Goal: Task Accomplishment & Management: Manage account settings

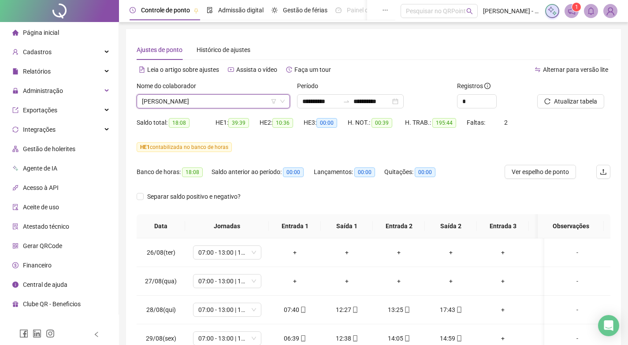
scroll to position [534, 0]
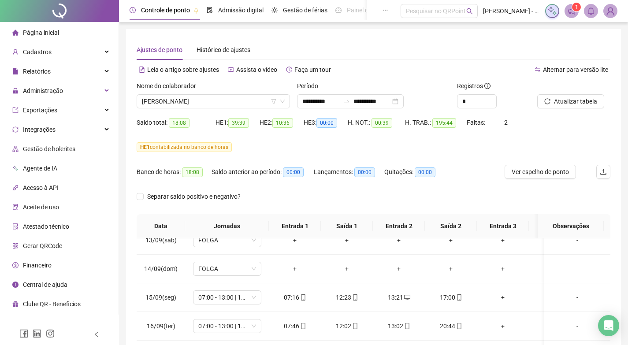
click at [455, 193] on div "Separar saldo positivo e negativo?" at bounding box center [374, 201] width 474 height 25
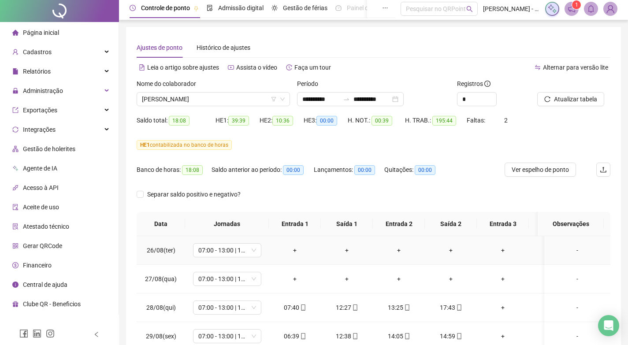
scroll to position [0, 0]
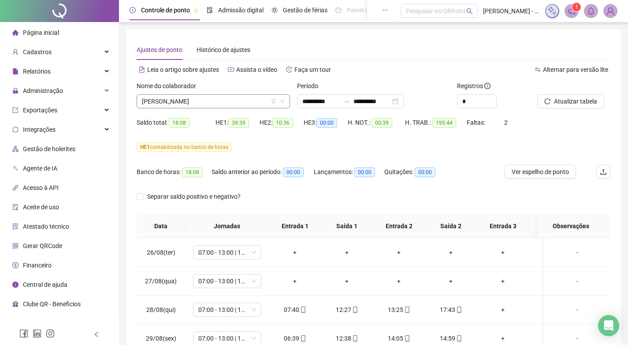
click at [244, 101] on span "[PERSON_NAME]" at bounding box center [213, 101] width 143 height 13
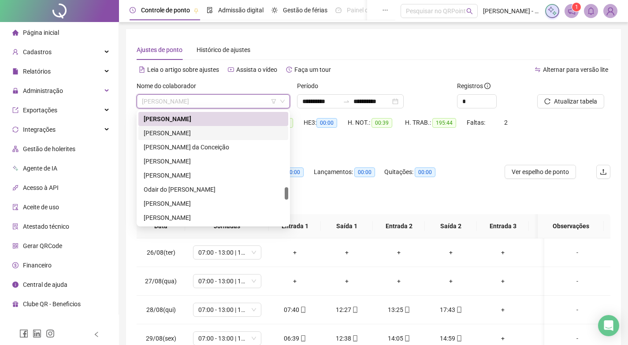
click at [198, 134] on div "[PERSON_NAME]" at bounding box center [213, 133] width 139 height 10
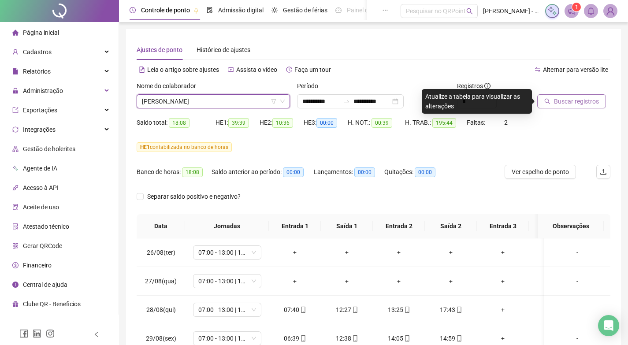
click at [569, 97] on span "Buscar registros" at bounding box center [576, 101] width 45 height 10
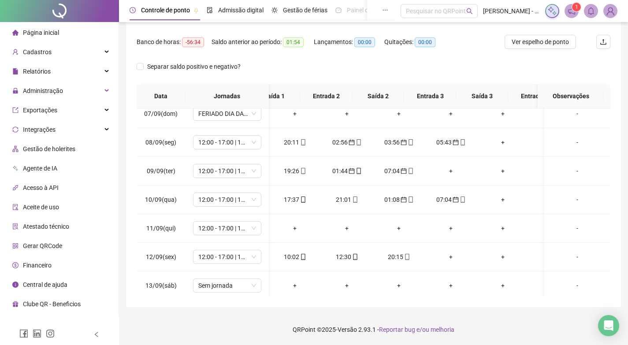
scroll to position [0, 0]
click at [503, 199] on div "+" at bounding box center [503, 200] width 38 height 10
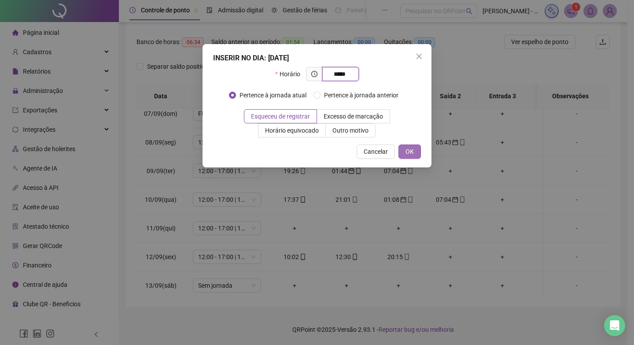
type input "*****"
click at [412, 145] on button "OK" at bounding box center [410, 151] width 22 height 14
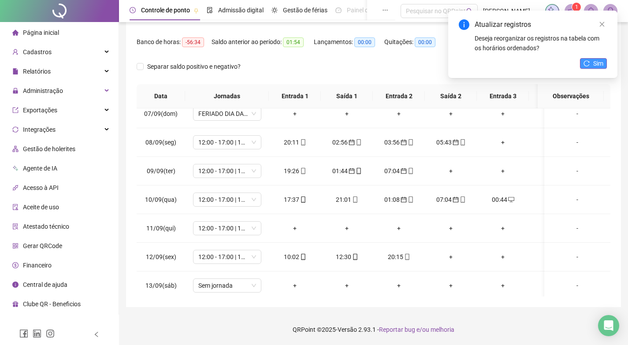
click at [595, 66] on span "Sim" at bounding box center [598, 64] width 10 height 10
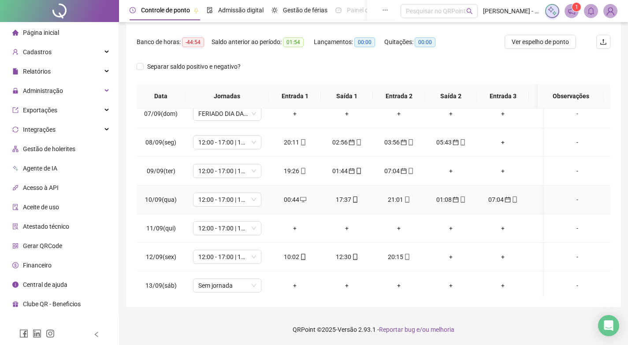
click at [285, 204] on div "00:44" at bounding box center [295, 200] width 38 height 10
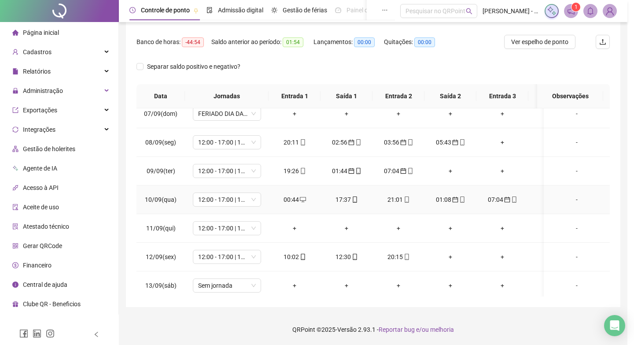
type input "**********"
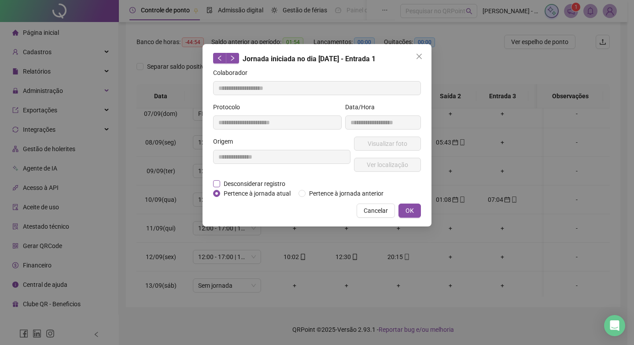
click at [264, 184] on span "Desconsiderar registro" at bounding box center [254, 184] width 69 height 10
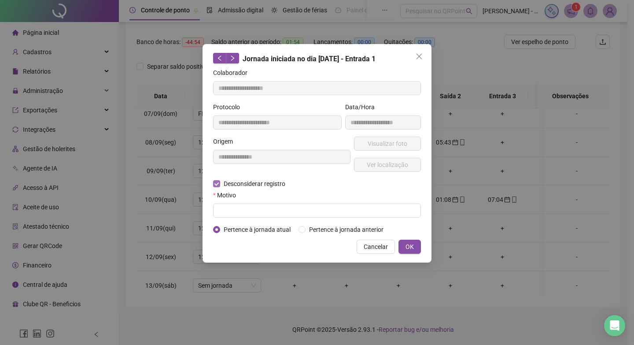
click at [263, 184] on span "Desconsiderar registro" at bounding box center [254, 184] width 69 height 10
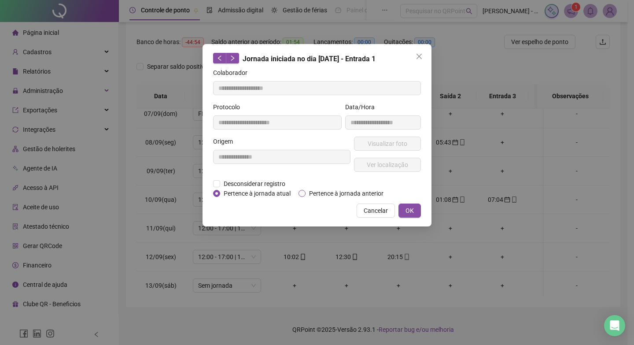
click at [329, 193] on span "Pertence à jornada anterior" at bounding box center [346, 194] width 81 height 10
click at [403, 209] on button "OK" at bounding box center [410, 211] width 22 height 14
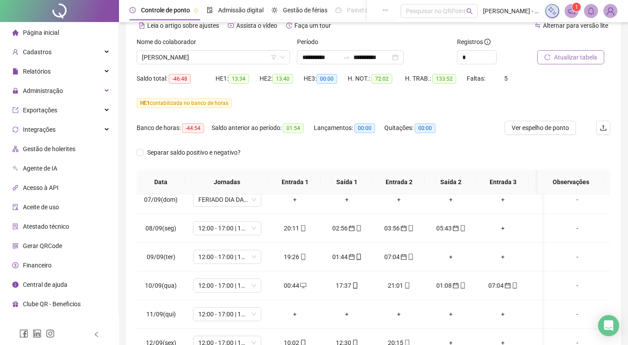
scroll to position [42, 0]
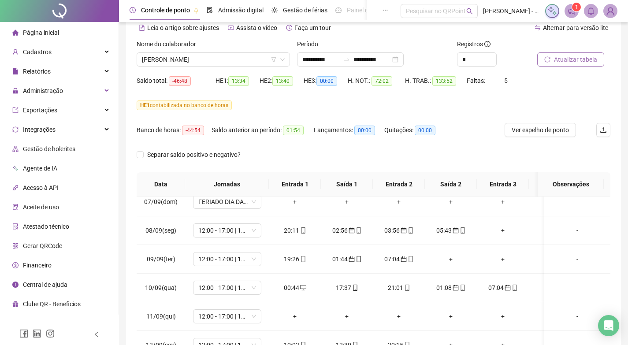
click at [574, 63] on span "Atualizar tabela" at bounding box center [575, 60] width 43 height 10
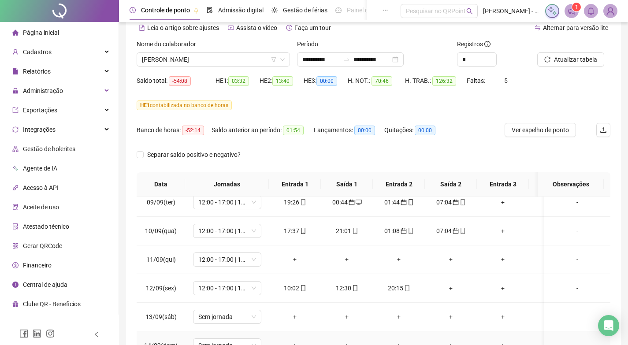
scroll to position [0, 0]
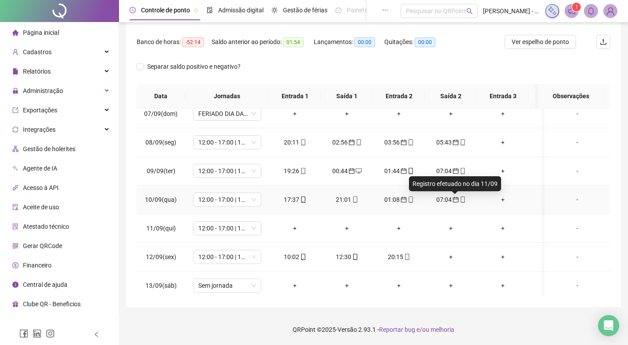
click at [456, 199] on icon "calendar" at bounding box center [455, 199] width 6 height 6
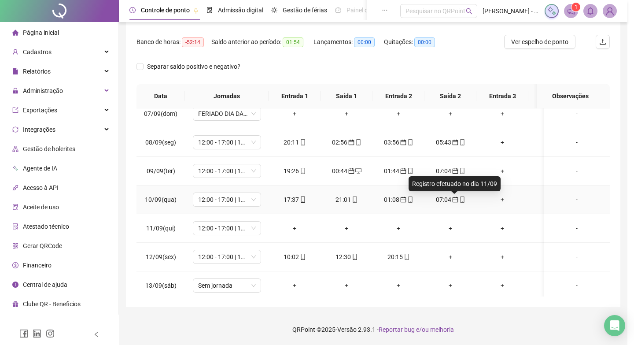
type input "**********"
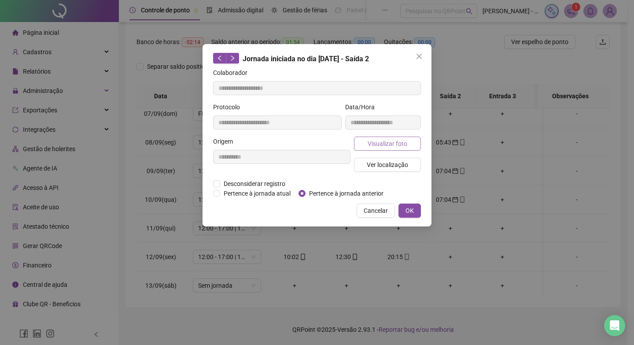
click at [394, 143] on span "Visualizar foto" at bounding box center [388, 144] width 40 height 10
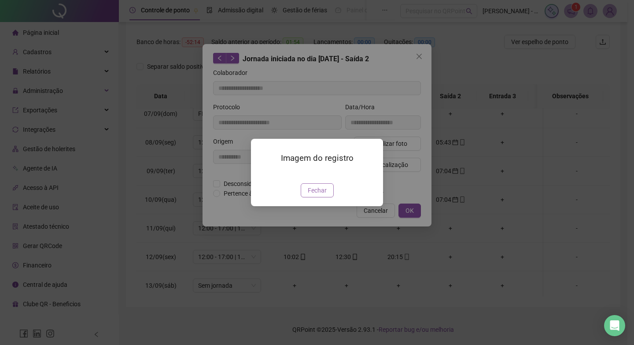
click at [310, 195] on span "Fechar" at bounding box center [317, 190] width 19 height 10
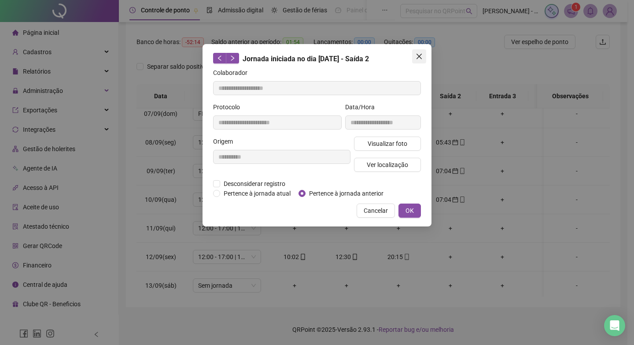
click at [418, 57] on icon "close" at bounding box center [419, 56] width 7 height 7
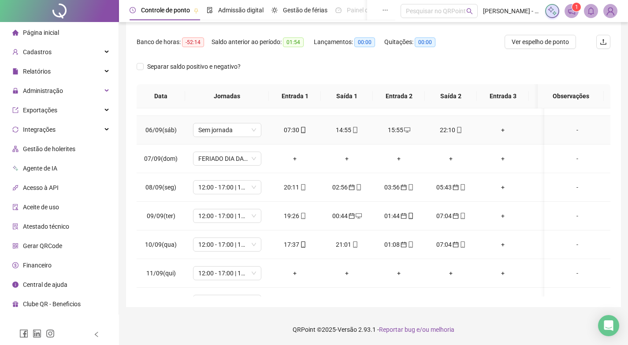
scroll to position [308, 0]
click at [303, 241] on icon "mobile" at bounding box center [303, 244] width 6 height 6
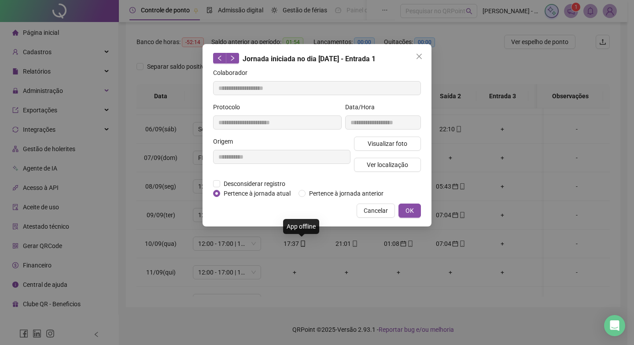
type input "**********"
click at [396, 146] on span "Visualizar foto" at bounding box center [388, 144] width 40 height 10
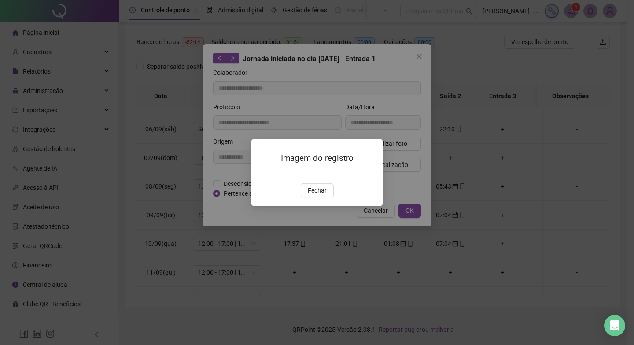
click at [262, 174] on img at bounding box center [262, 174] width 0 height 0
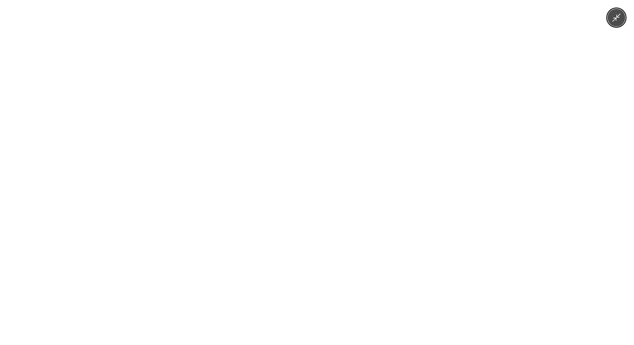
click at [305, 201] on img at bounding box center [317, 172] width 259 height 345
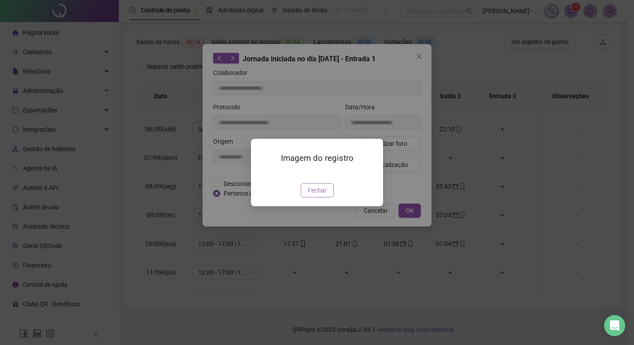
click at [316, 195] on span "Fechar" at bounding box center [317, 190] width 19 height 10
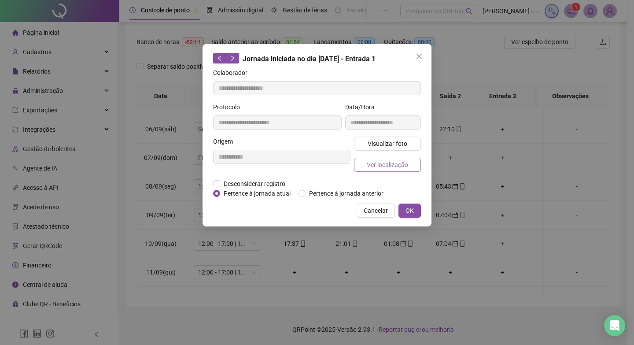
click at [381, 165] on span "Ver localização" at bounding box center [387, 165] width 41 height 10
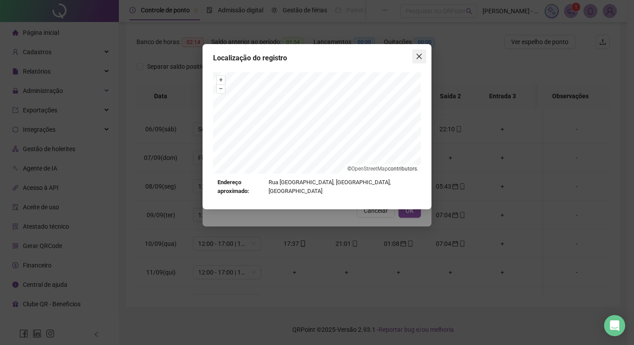
click at [420, 54] on icon "close" at bounding box center [419, 56] width 7 height 7
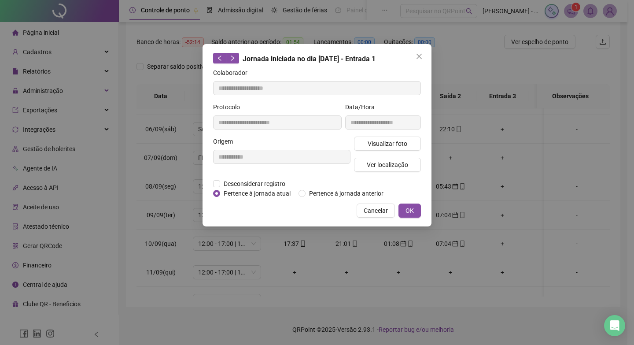
click at [421, 54] on icon "close" at bounding box center [419, 56] width 7 height 7
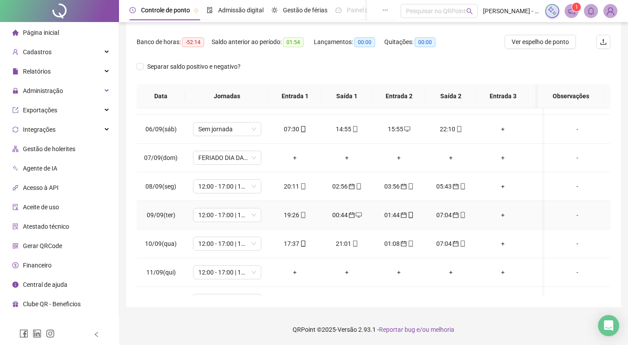
click at [291, 213] on div "19:26" at bounding box center [295, 215] width 38 height 10
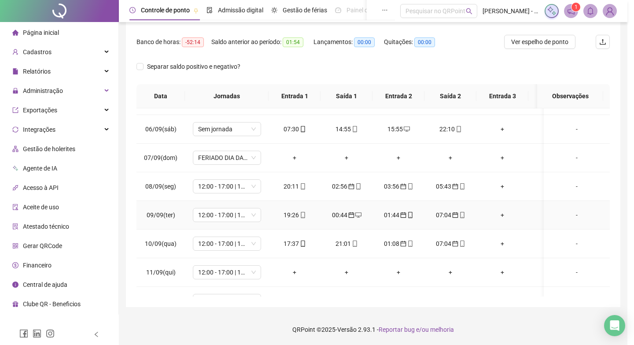
type input "**********"
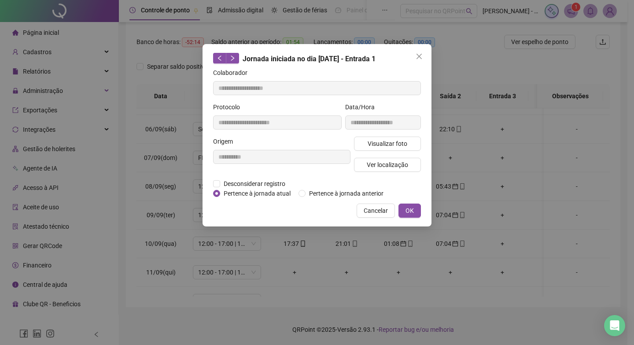
click at [407, 136] on div "**********" at bounding box center [383, 119] width 79 height 34
click at [400, 145] on span "Visualizar foto" at bounding box center [388, 144] width 40 height 10
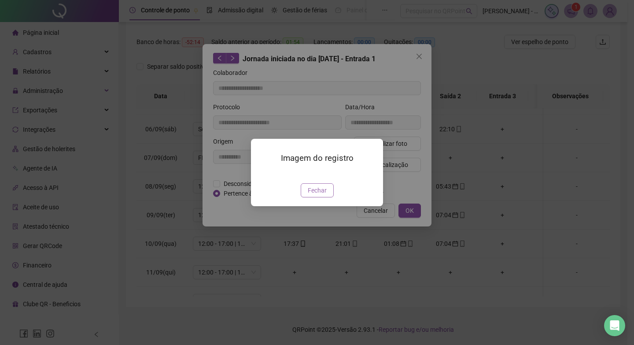
click at [315, 195] on span "Fechar" at bounding box center [317, 190] width 19 height 10
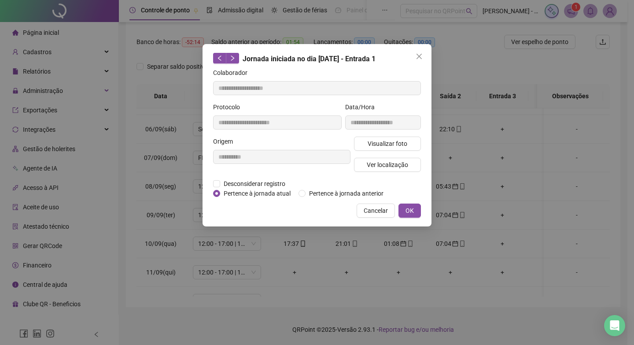
drag, startPoint x: 422, startPoint y: 54, endPoint x: 447, endPoint y: 234, distance: 182.4
click at [422, 54] on icon "close" at bounding box center [419, 56] width 5 height 5
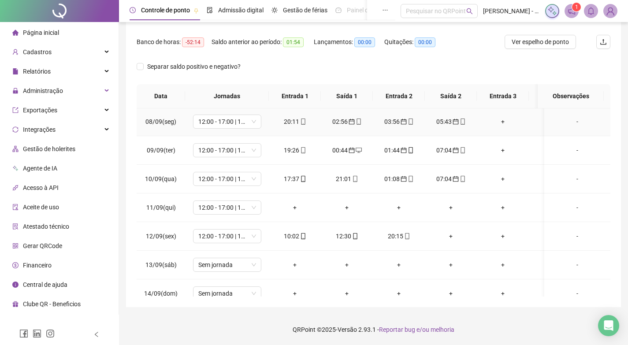
scroll to position [396, 0]
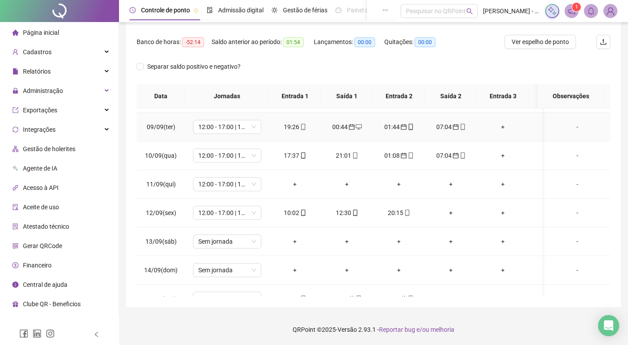
click at [452, 125] on icon "calendar" at bounding box center [455, 127] width 6 height 6
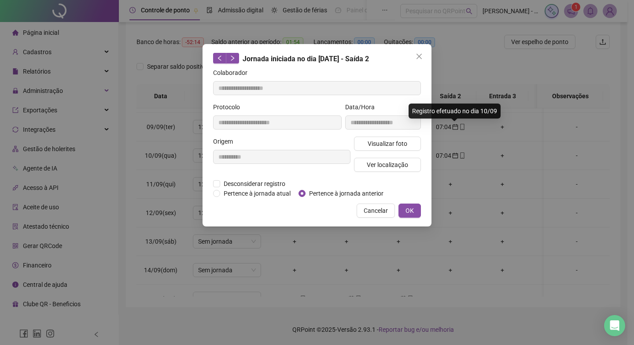
type input "**********"
click at [381, 144] on span "Visualizar foto" at bounding box center [388, 144] width 40 height 10
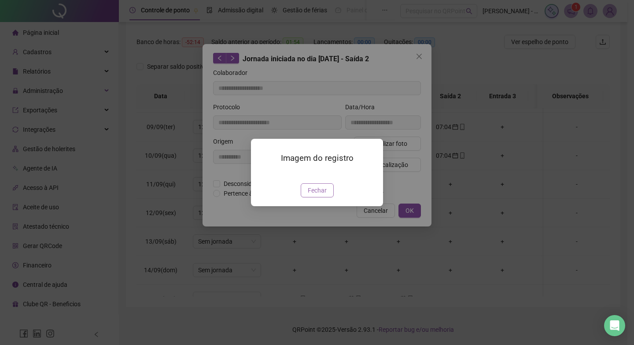
click at [320, 195] on span "Fechar" at bounding box center [317, 190] width 19 height 10
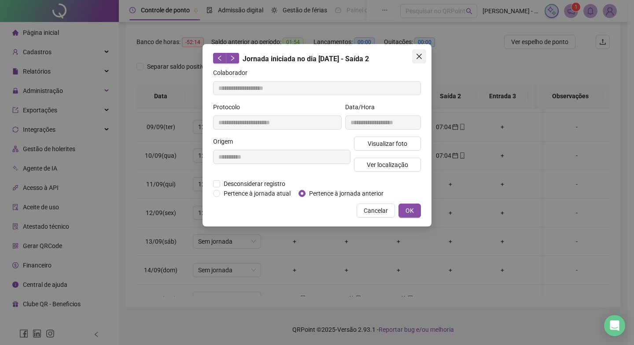
click at [415, 55] on span "Close" at bounding box center [419, 56] width 14 height 7
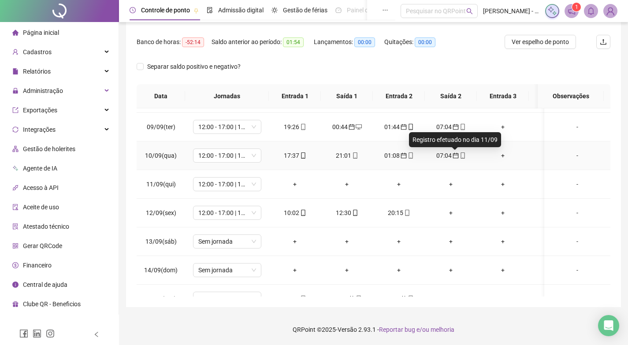
click at [454, 156] on icon "calendar" at bounding box center [455, 155] width 6 height 6
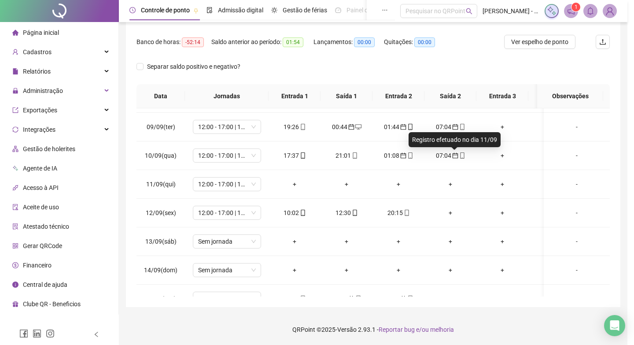
type input "**********"
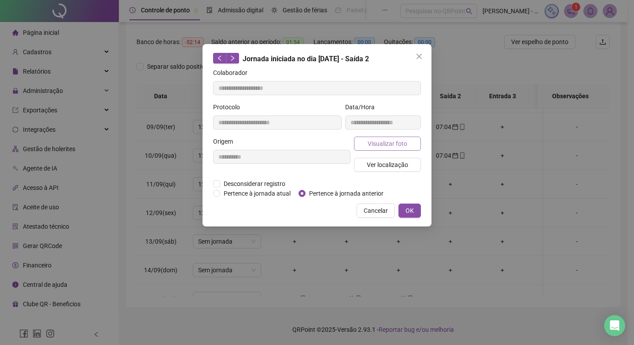
click at [375, 142] on span "Visualizar foto" at bounding box center [388, 144] width 40 height 10
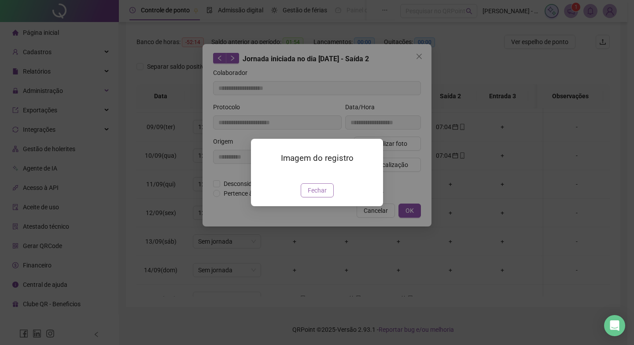
click at [322, 188] on span "Fechar" at bounding box center [317, 190] width 19 height 10
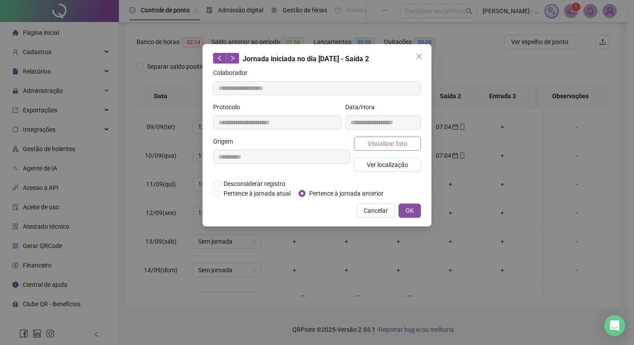
click at [387, 138] on button "Visualizar foto" at bounding box center [387, 144] width 67 height 14
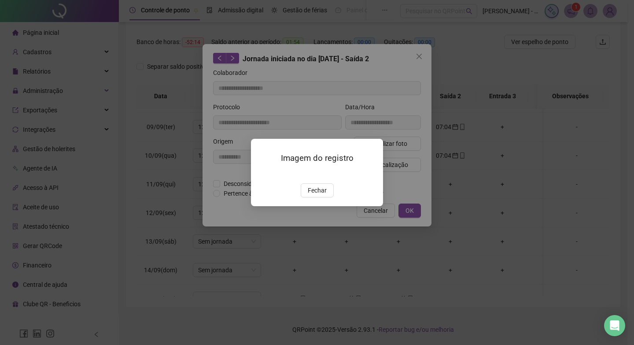
click at [316, 195] on span "Fechar" at bounding box center [317, 190] width 19 height 10
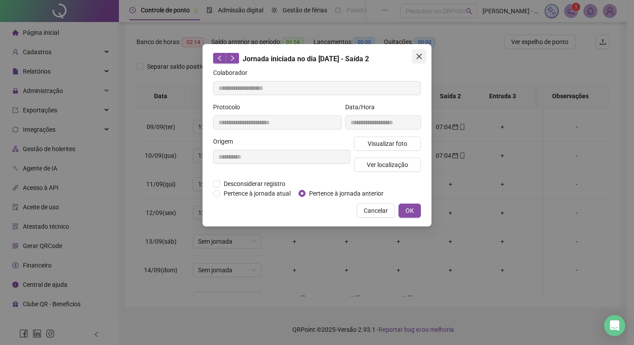
click at [419, 55] on icon "close" at bounding box center [419, 56] width 5 height 5
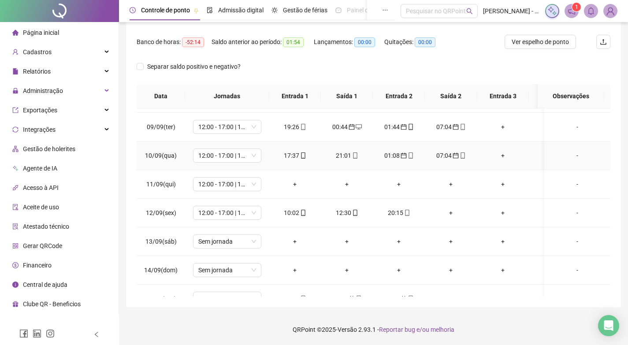
click at [293, 154] on div "17:37" at bounding box center [295, 156] width 38 height 10
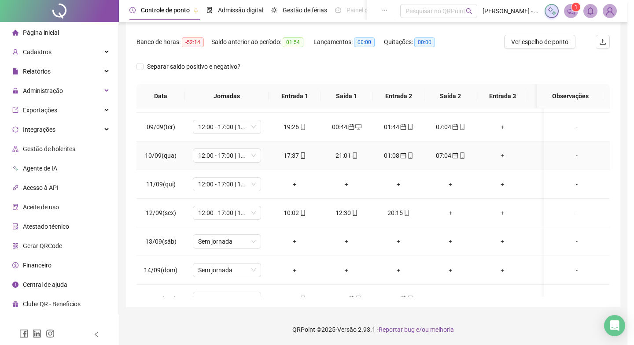
type input "**********"
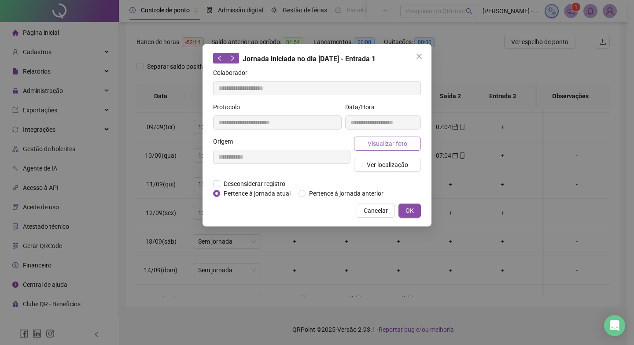
click at [383, 144] on span "Visualizar foto" at bounding box center [388, 144] width 40 height 10
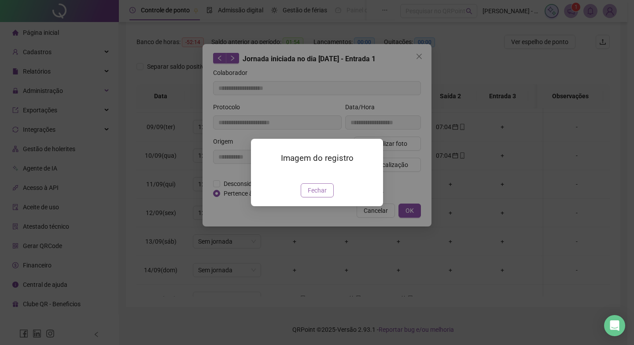
click at [312, 195] on span "Fechar" at bounding box center [317, 190] width 19 height 10
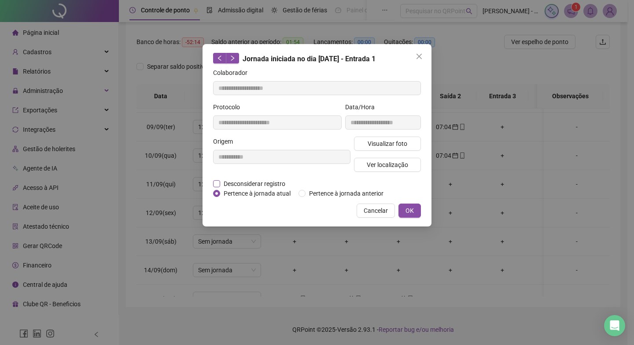
click at [248, 182] on span "Desconsiderar registro" at bounding box center [254, 184] width 69 height 10
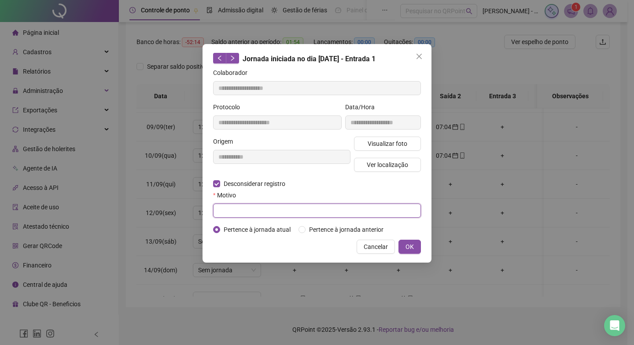
click at [272, 212] on input "text" at bounding box center [317, 211] width 208 height 14
type input "*"
click at [417, 247] on button "OK" at bounding box center [410, 247] width 22 height 14
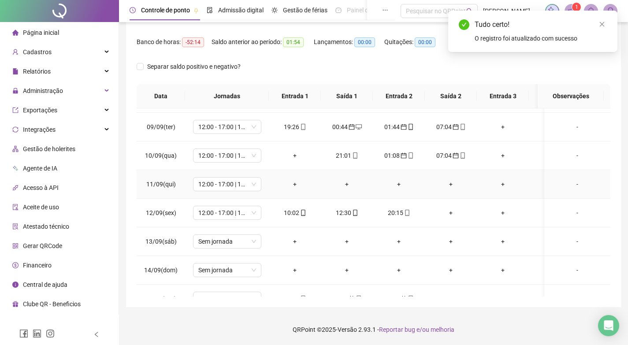
click at [296, 184] on div "+" at bounding box center [295, 184] width 38 height 10
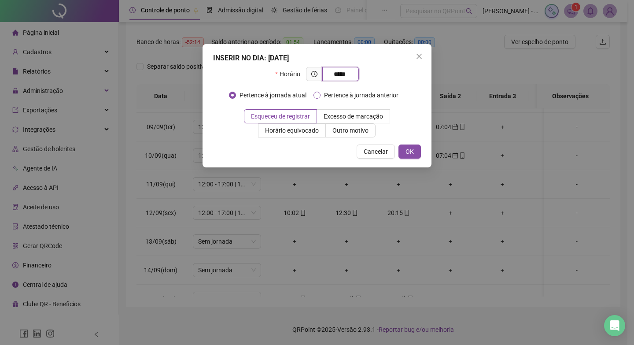
type input "*****"
click at [359, 97] on span "Pertence à jornada anterior" at bounding box center [361, 95] width 81 height 10
click at [409, 151] on span "OK" at bounding box center [410, 152] width 8 height 10
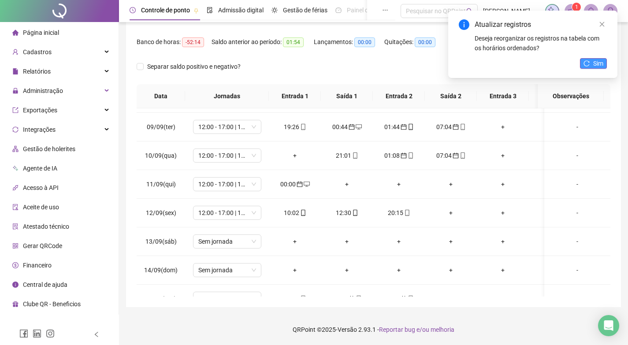
click at [601, 66] on span "Sim" at bounding box center [598, 64] width 10 height 10
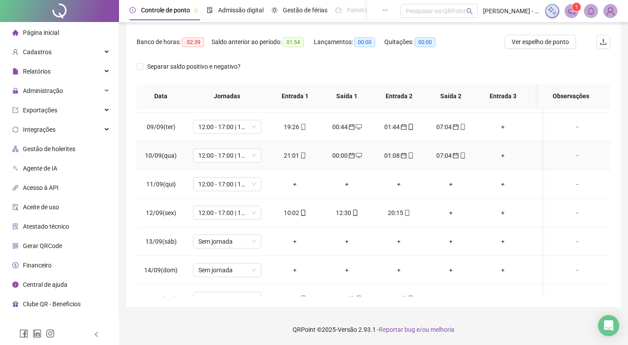
click at [452, 158] on icon "calendar" at bounding box center [455, 156] width 6 height 6
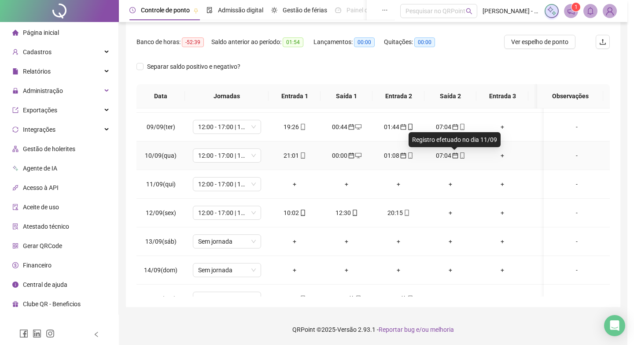
type input "**********"
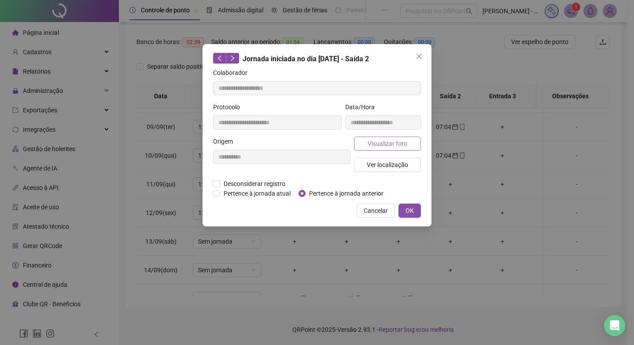
click at [409, 144] on button "Visualizar foto" at bounding box center [387, 144] width 67 height 14
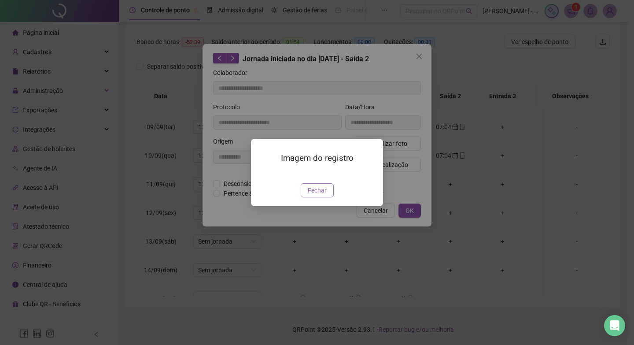
click at [329, 197] on button "Fechar" at bounding box center [317, 190] width 33 height 14
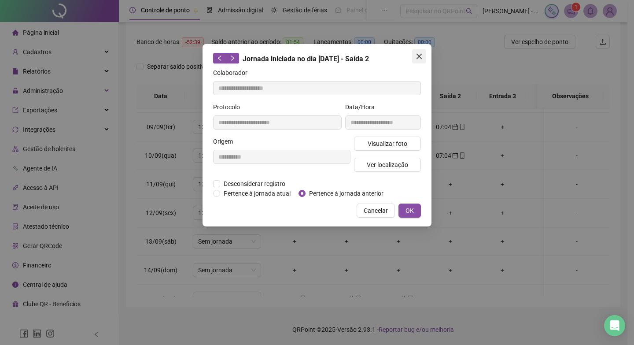
click at [422, 56] on icon "close" at bounding box center [419, 56] width 7 height 7
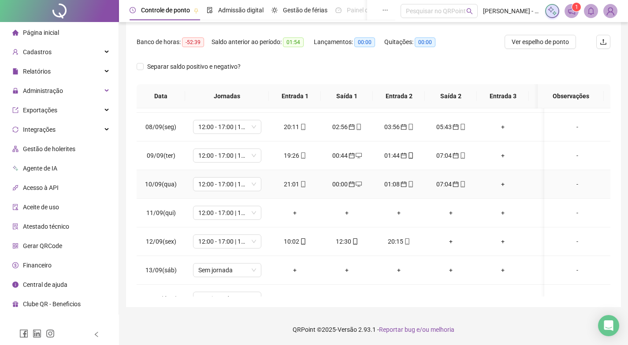
scroll to position [352, 0]
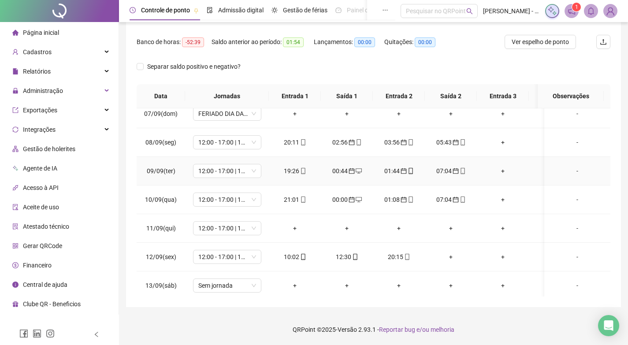
click at [290, 170] on div "19:26" at bounding box center [295, 171] width 38 height 10
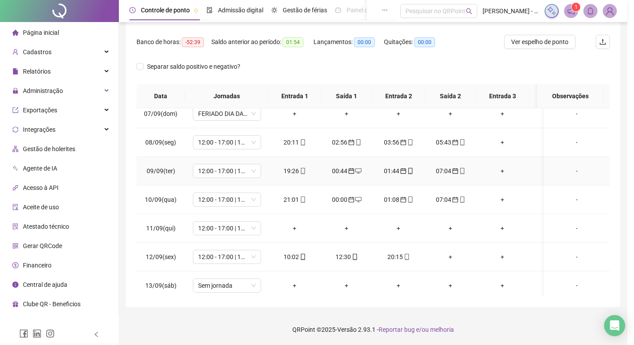
type input "**********"
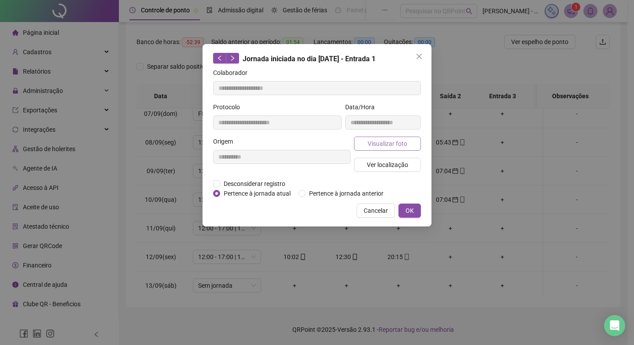
click at [368, 144] on button "Visualizar foto" at bounding box center [387, 144] width 67 height 14
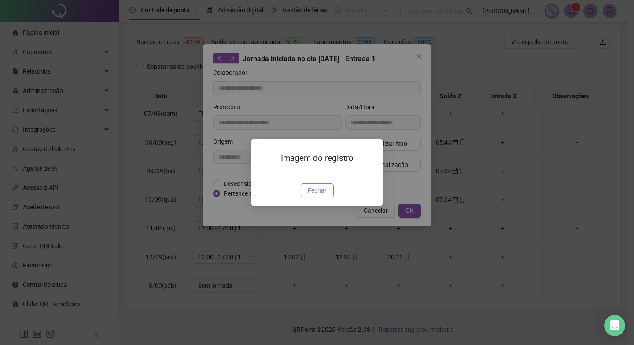
click at [321, 195] on span "Fechar" at bounding box center [317, 190] width 19 height 10
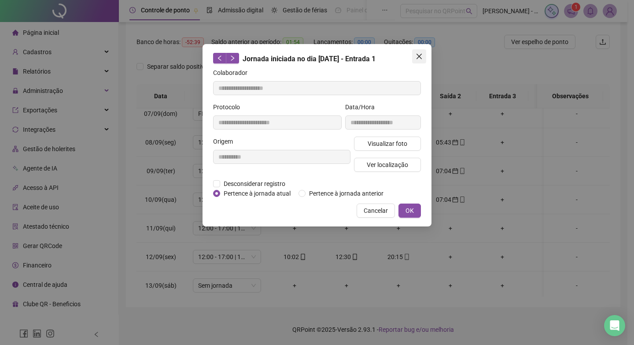
click at [420, 59] on icon "close" at bounding box center [419, 56] width 7 height 7
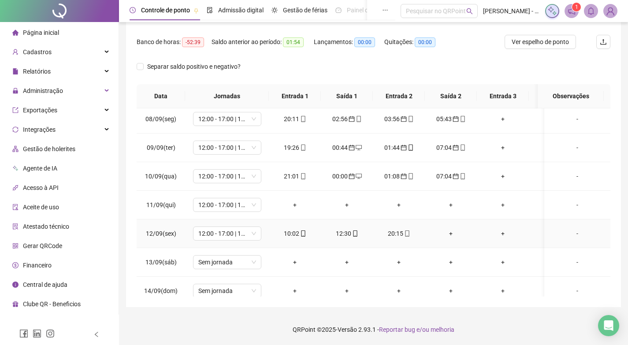
scroll to position [396, 0]
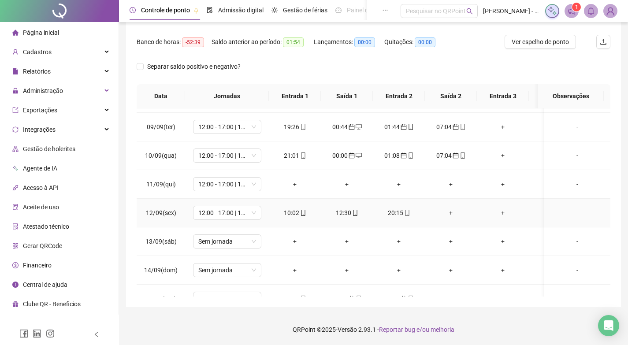
click at [446, 211] on div "+" at bounding box center [451, 213] width 38 height 10
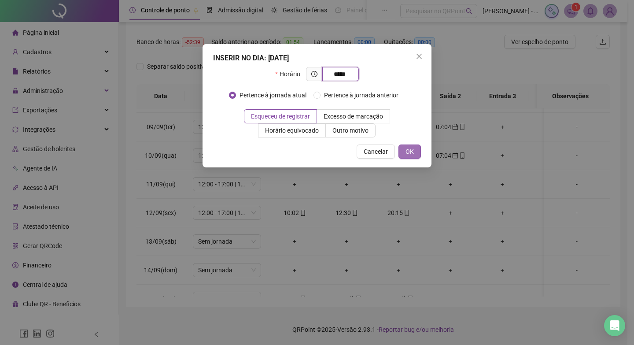
type input "*****"
click at [414, 151] on span "OK" at bounding box center [410, 152] width 8 height 10
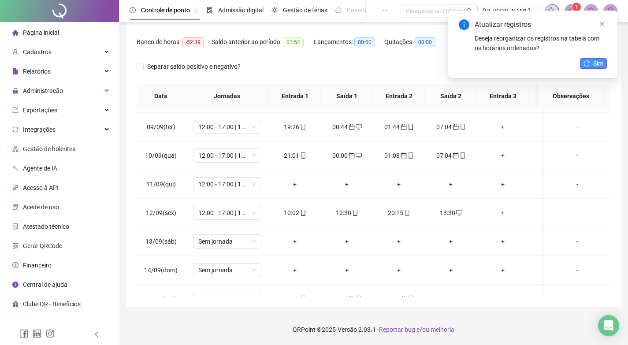
click at [595, 63] on span "Sim" at bounding box center [598, 64] width 10 height 10
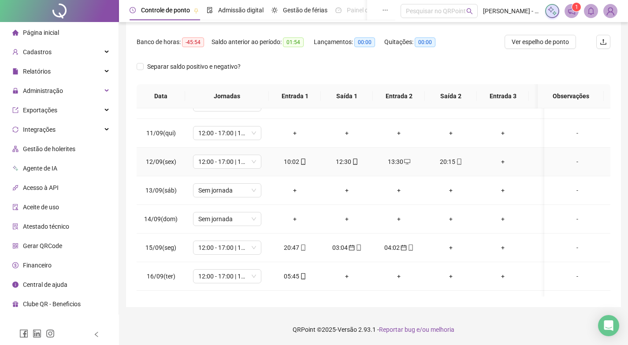
scroll to position [490, 0]
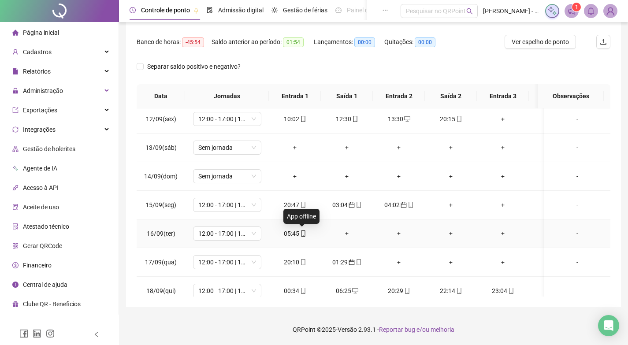
click at [300, 234] on icon "mobile" at bounding box center [303, 233] width 6 height 6
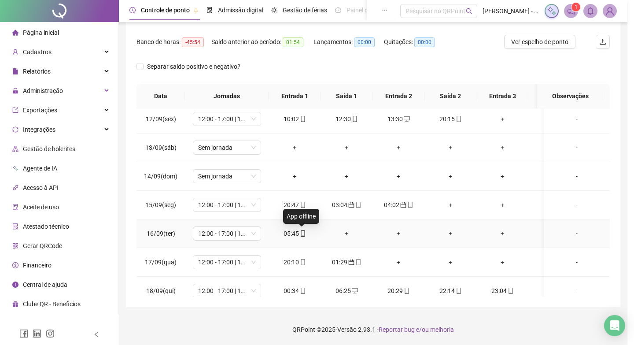
type input "**********"
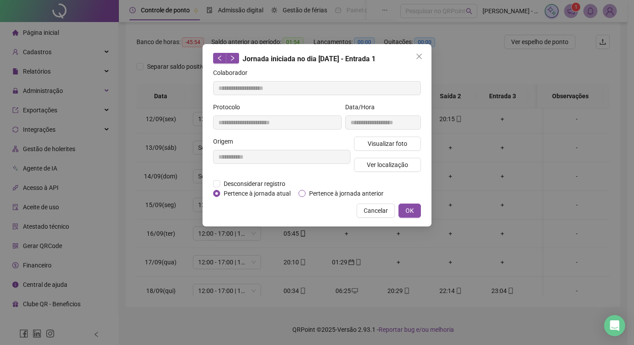
click at [304, 189] on label "Pertence à jornada anterior" at bounding box center [343, 194] width 89 height 10
click at [413, 210] on span "OK" at bounding box center [410, 211] width 8 height 10
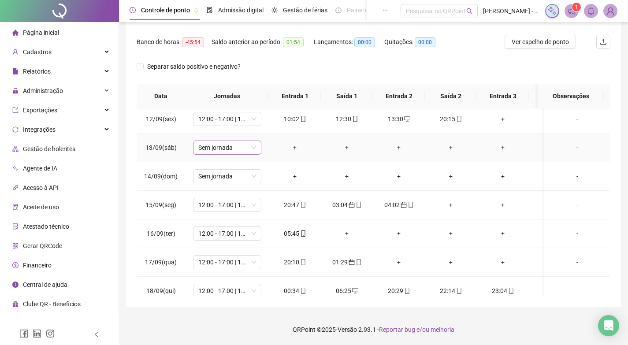
click at [252, 145] on span "Sem jornada" at bounding box center [227, 147] width 58 height 13
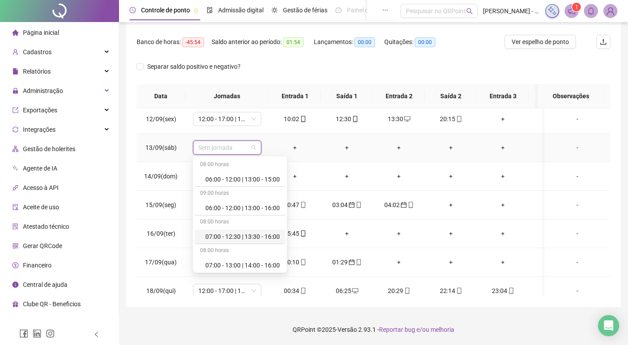
click at [245, 239] on div "07:00 - 12:30 | 13:30 - 16:00" at bounding box center [242, 237] width 74 height 10
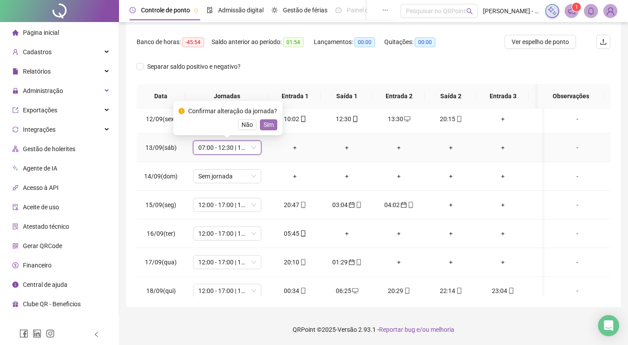
click at [274, 122] on button "Sim" at bounding box center [268, 124] width 17 height 11
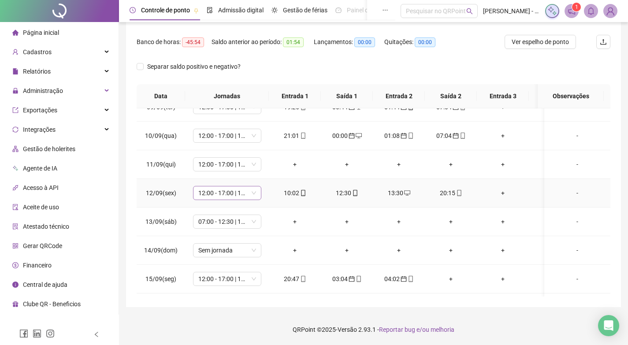
scroll to position [446, 0]
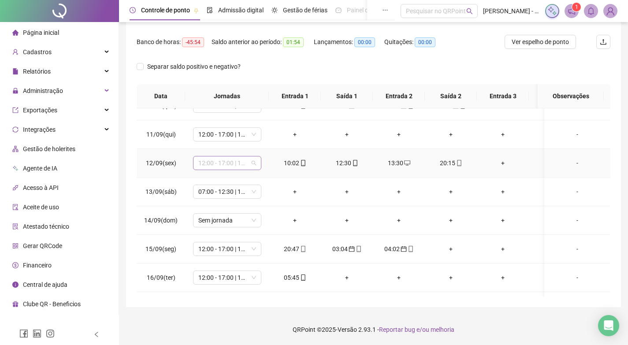
click at [253, 163] on span "12:00 - 17:00 | 18:00 - 21:00" at bounding box center [227, 162] width 58 height 13
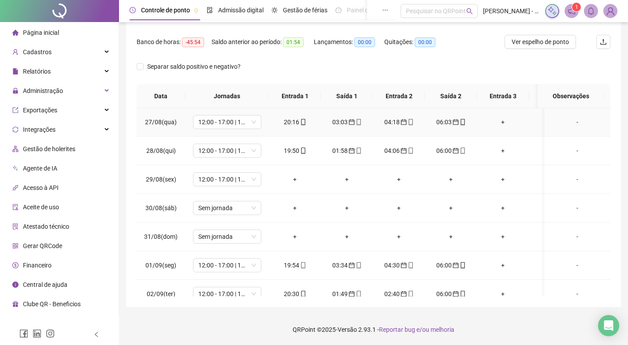
scroll to position [44, 0]
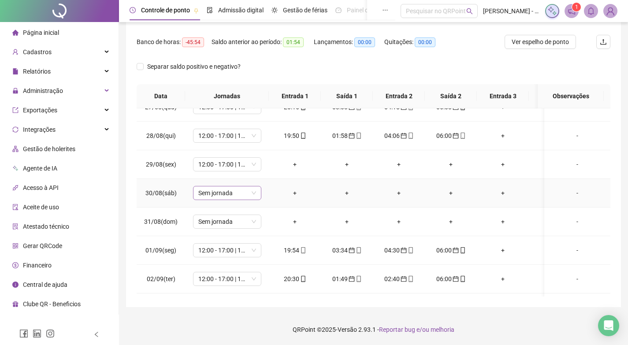
click at [248, 191] on span "Sem jornada" at bounding box center [227, 192] width 58 height 13
click at [279, 160] on div "+" at bounding box center [295, 164] width 38 height 10
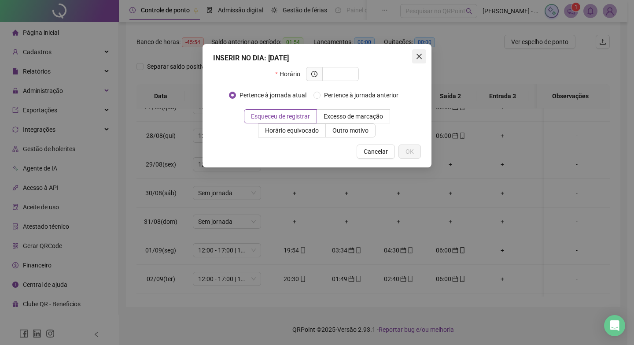
click at [419, 57] on icon "close" at bounding box center [419, 56] width 5 height 5
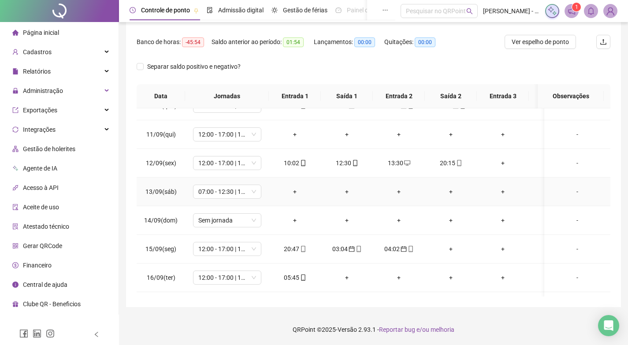
scroll to position [490, 0]
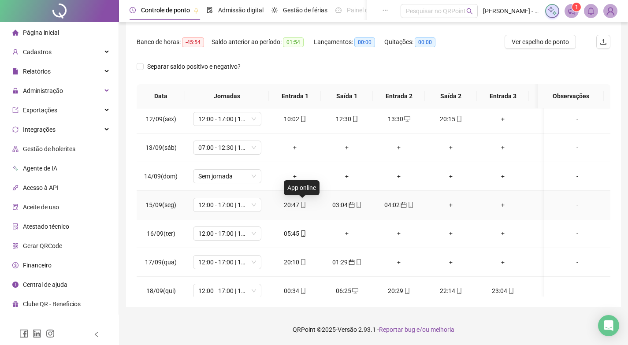
click at [300, 205] on icon "mobile" at bounding box center [303, 205] width 6 height 6
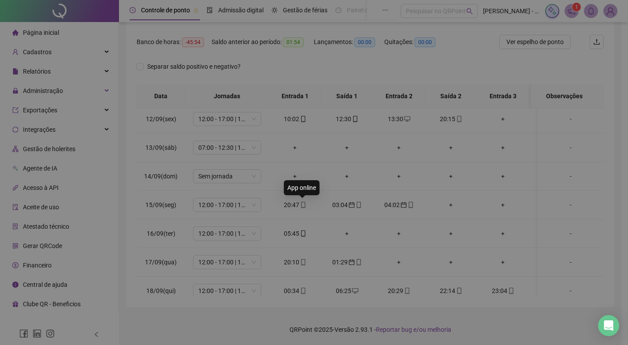
type input "**********"
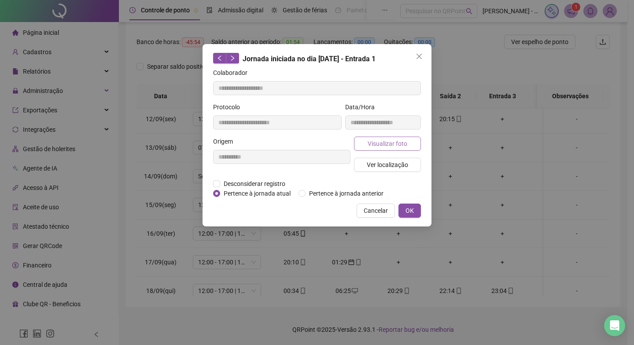
click at [378, 146] on span "Visualizar foto" at bounding box center [388, 144] width 40 height 10
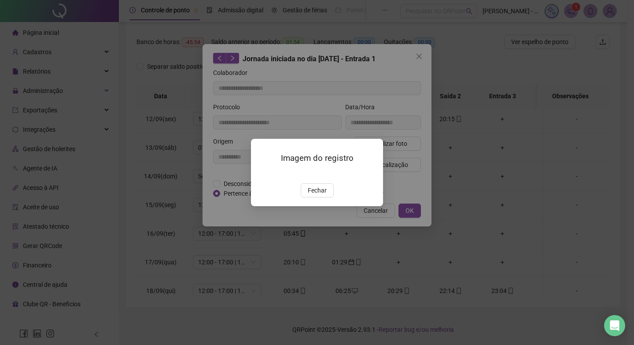
click at [312, 195] on span "Fechar" at bounding box center [317, 190] width 19 height 10
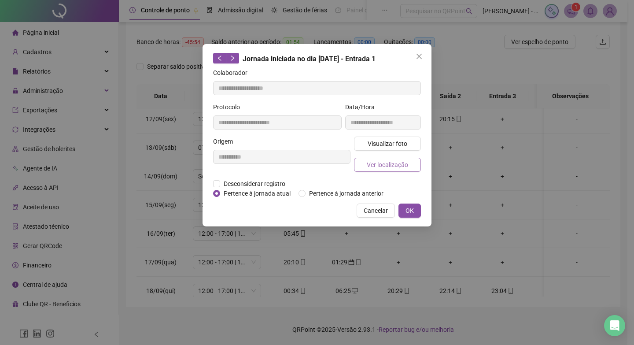
click at [380, 162] on span "Ver localização" at bounding box center [387, 165] width 41 height 10
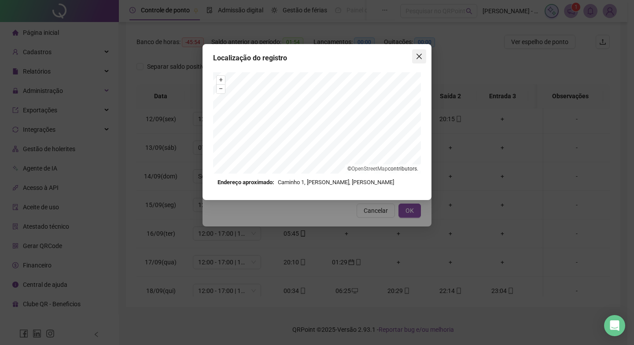
click at [415, 56] on span "Close" at bounding box center [419, 56] width 14 height 7
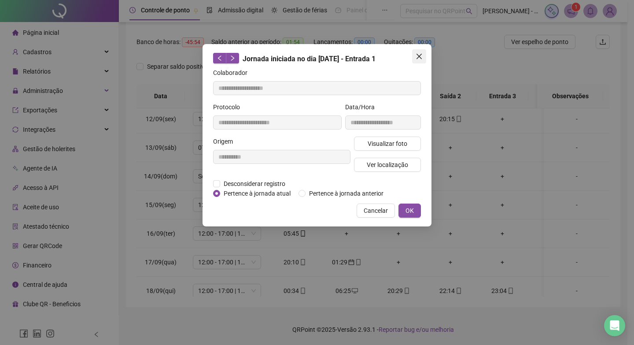
click at [417, 56] on icon "close" at bounding box center [419, 56] width 7 height 7
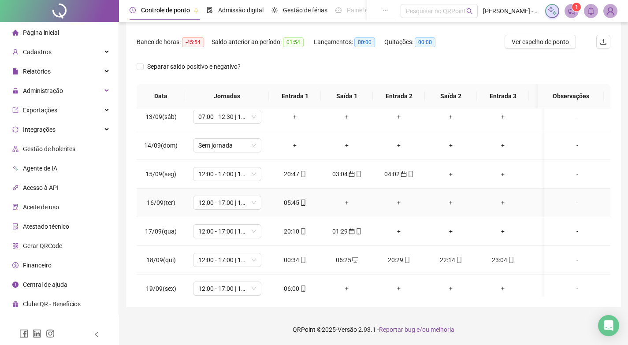
scroll to position [534, 0]
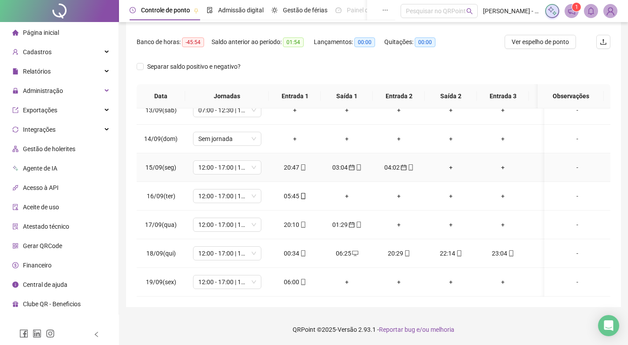
click at [354, 163] on div "03:04" at bounding box center [347, 168] width 38 height 10
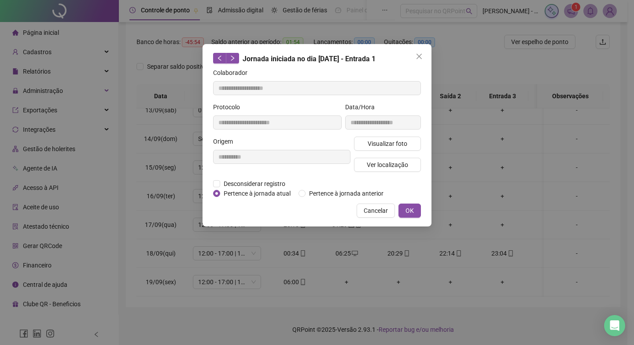
type input "**********"
click at [374, 144] on span "Visualizar foto" at bounding box center [388, 144] width 40 height 10
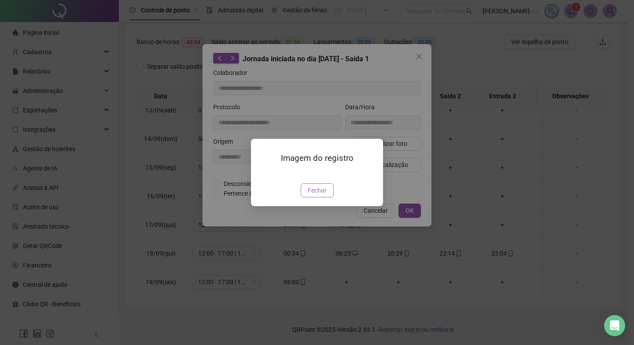
click at [316, 195] on span "Fechar" at bounding box center [317, 190] width 19 height 10
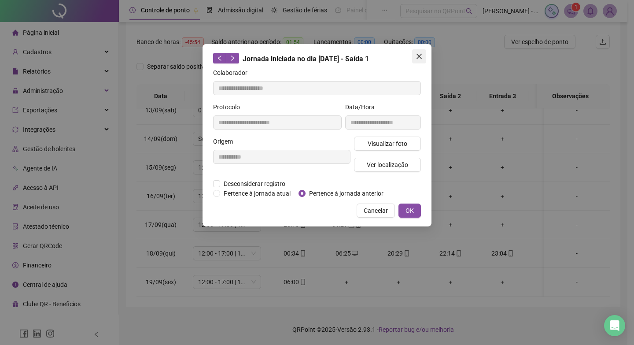
click at [418, 56] on icon "close" at bounding box center [419, 56] width 7 height 7
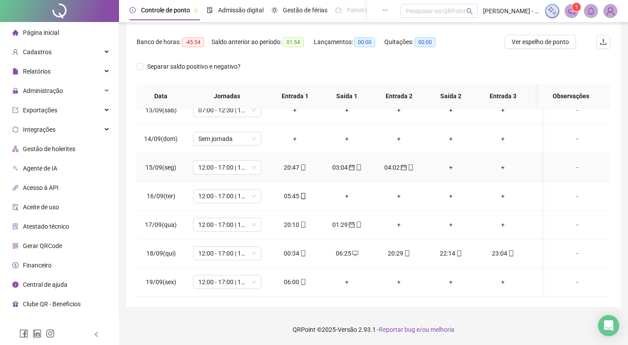
click at [401, 164] on icon "calendar" at bounding box center [403, 167] width 6 height 6
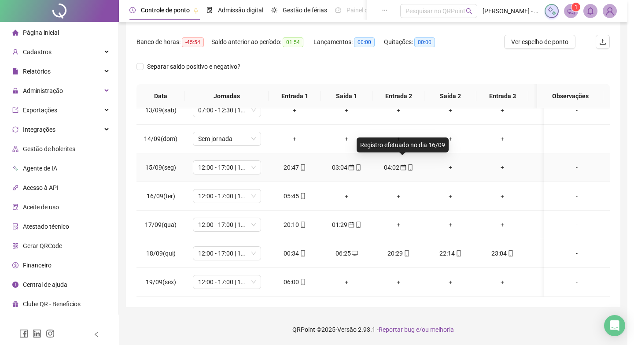
type input "**********"
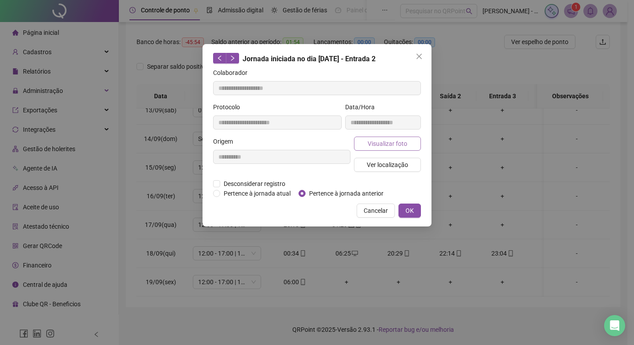
click at [397, 138] on button "Visualizar foto" at bounding box center [387, 144] width 67 height 14
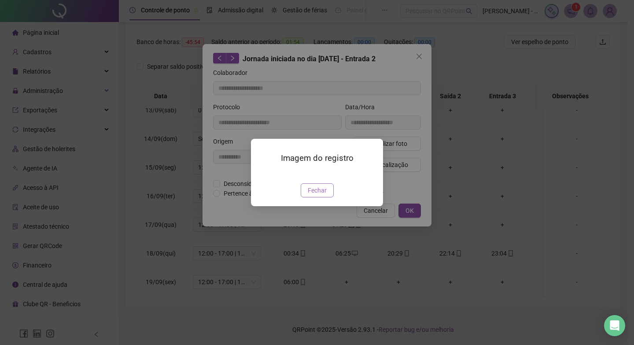
click at [314, 195] on span "Fechar" at bounding box center [317, 190] width 19 height 10
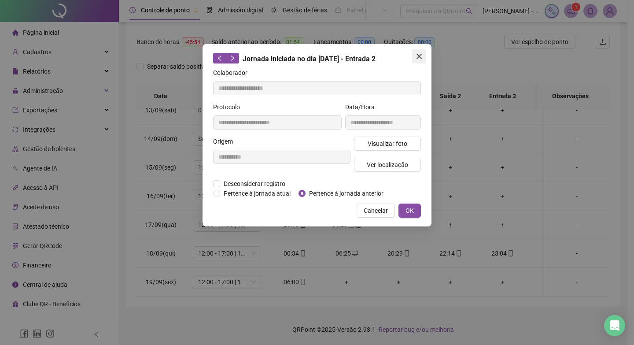
click at [422, 55] on icon "close" at bounding box center [419, 56] width 7 height 7
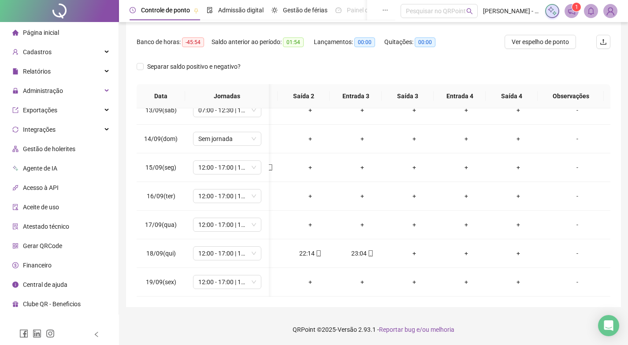
scroll to position [0, 0]
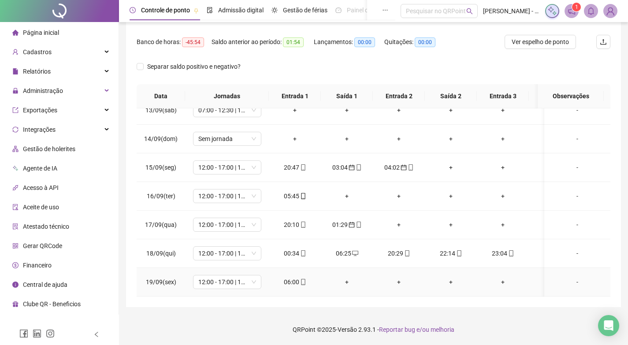
click at [298, 280] on td "06:00" at bounding box center [295, 282] width 52 height 29
click at [299, 279] on span "mobile" at bounding box center [302, 282] width 7 height 6
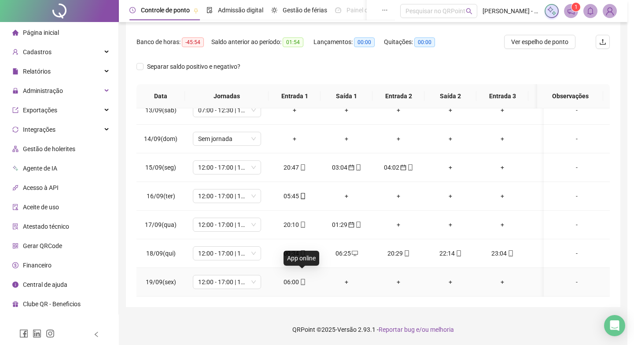
type input "**********"
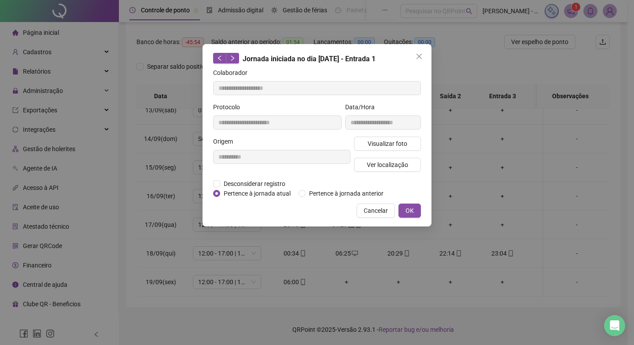
click at [299, 275] on div "**********" at bounding box center [317, 172] width 634 height 345
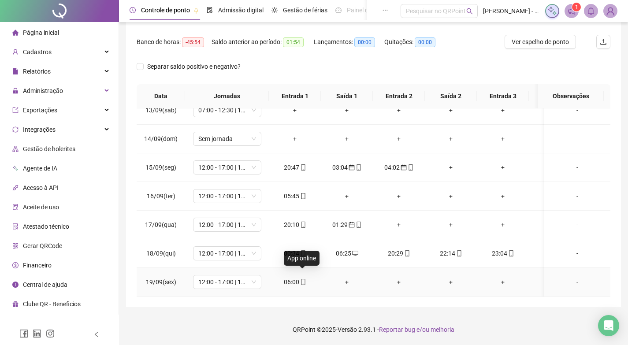
click at [297, 277] on div "06:00" at bounding box center [295, 282] width 38 height 10
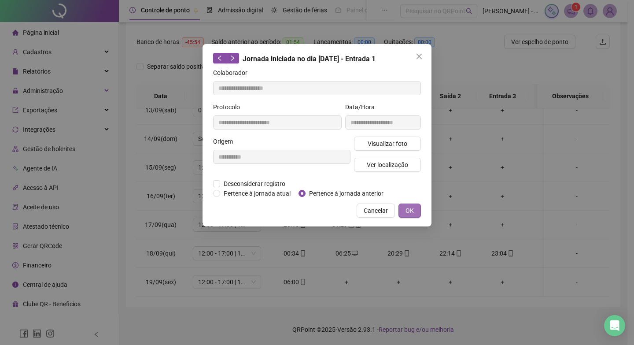
click at [405, 212] on button "OK" at bounding box center [410, 211] width 22 height 14
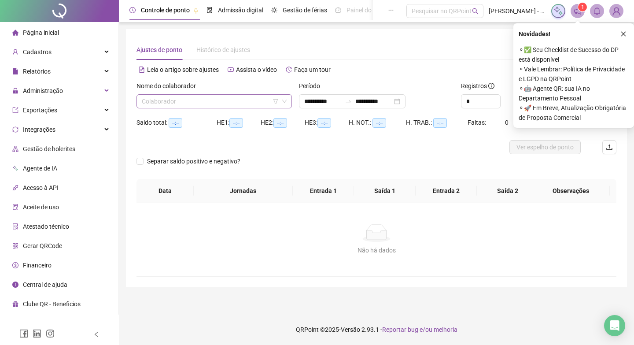
click at [211, 96] on input "search" at bounding box center [210, 101] width 137 height 13
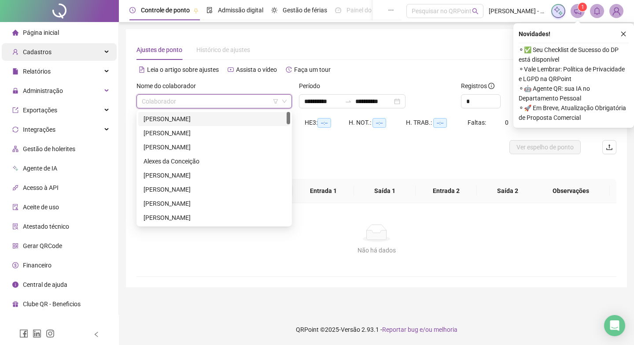
click at [43, 49] on span "Cadastros" at bounding box center [37, 51] width 29 height 7
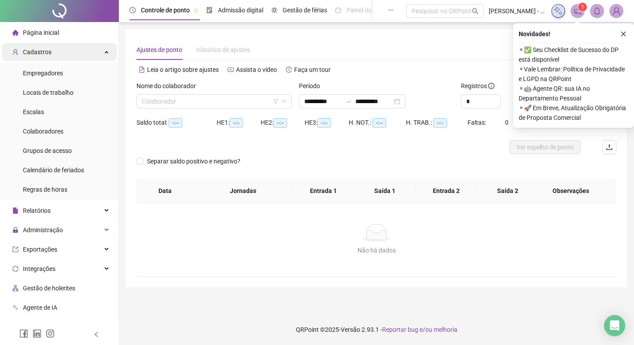
click at [47, 51] on span "Cadastros" at bounding box center [37, 51] width 29 height 7
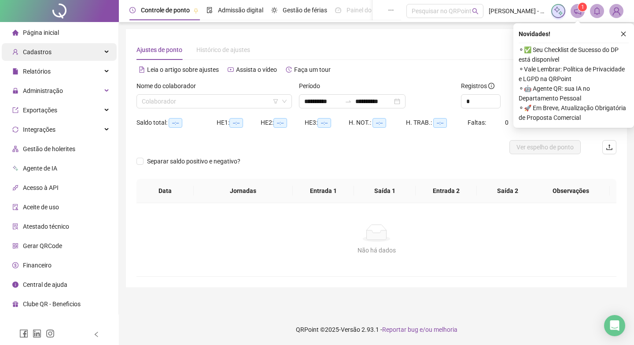
click at [56, 47] on div "Cadastros" at bounding box center [59, 52] width 115 height 18
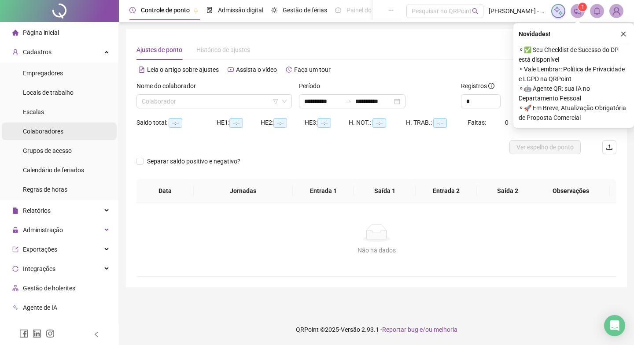
click at [67, 129] on li "Colaboradores" at bounding box center [59, 131] width 115 height 18
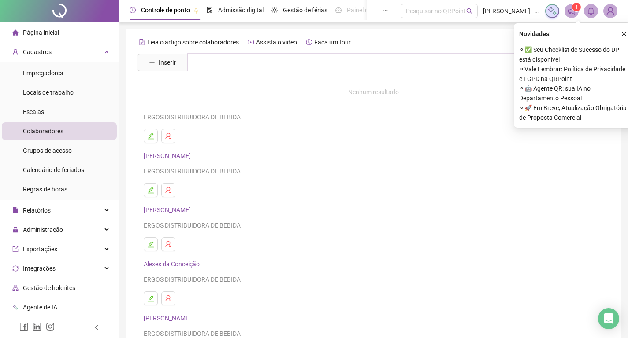
click at [227, 63] on input "text" at bounding box center [380, 63] width 384 height 18
type input "******"
